Goal: Task Accomplishment & Management: Use online tool/utility

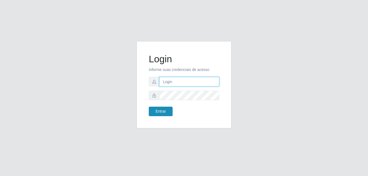
type input "Yohanna@bessa"
click at [166, 113] on button "Entrar" at bounding box center [161, 111] width 24 height 9
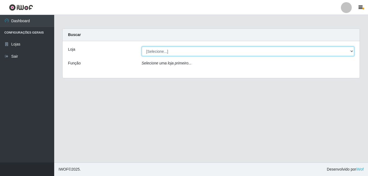
drag, startPoint x: 350, startPoint y: 53, endPoint x: 345, endPoint y: 51, distance: 5.8
click at [350, 53] on select "[Selecione...] Bemais Supermercados - B9 Bessa" at bounding box center [248, 51] width 212 height 9
select select "410"
click at [142, 47] on select "[Selecione...] Bemais Supermercados - B9 Bessa" at bounding box center [248, 51] width 212 height 9
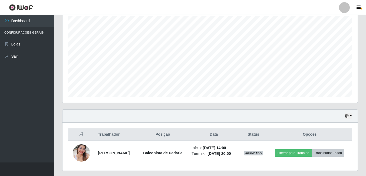
scroll to position [111, 0]
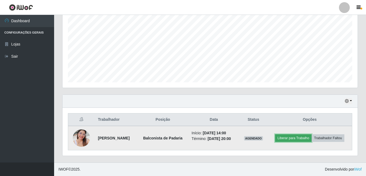
click at [293, 137] on button "Liberar para Trabalho" at bounding box center [293, 138] width 37 height 8
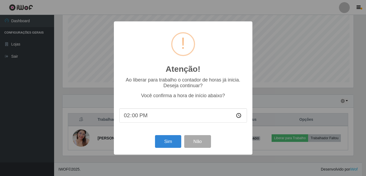
scroll to position [112, 293]
click at [166, 146] on button "Sim" at bounding box center [169, 141] width 26 height 13
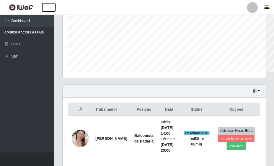
scroll to position [270581, 270491]
